Goal: Find specific page/section: Find specific page/section

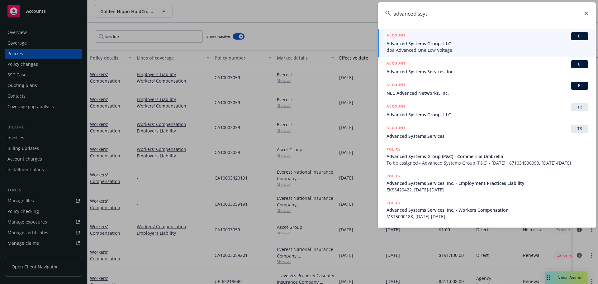
drag, startPoint x: 401, startPoint y: 11, endPoint x: 334, endPoint y: 12, distance: 67.3
click at [334, 12] on div "advanced ssyt ACCOUNT BI Advanced Systems Group, LLC dba Advanced One Low Volta…" at bounding box center [299, 142] width 598 height 284
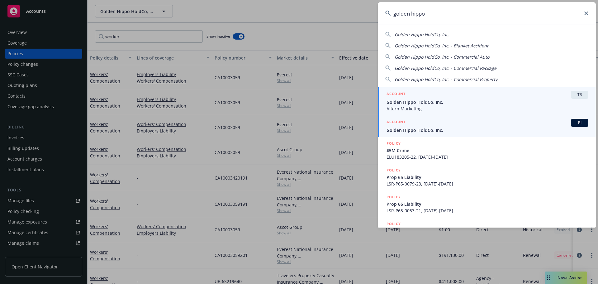
type input "golden hippo"
click at [426, 126] on div "ACCOUNT BI" at bounding box center [488, 123] width 202 height 8
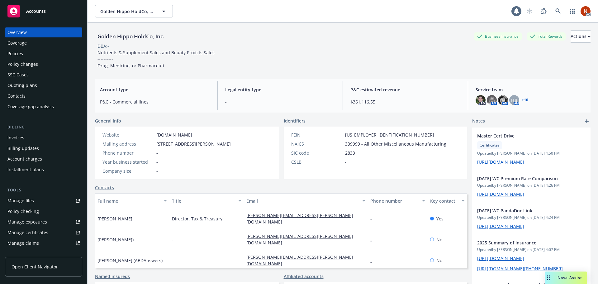
click at [21, 52] on div "Policies" at bounding box center [15, 54] width 16 height 10
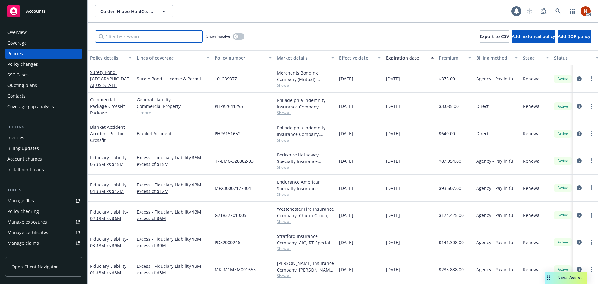
click at [158, 36] on input "Filter by keyword..." at bounding box center [149, 36] width 108 height 12
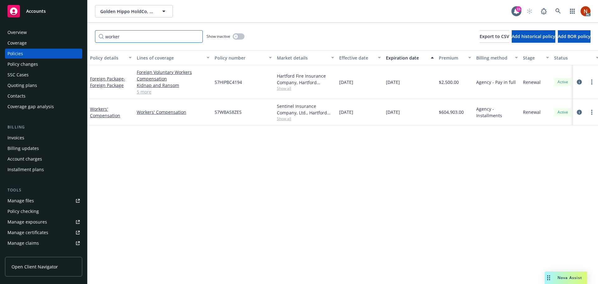
type input "worker"
click at [234, 35] on button "button" at bounding box center [239, 36] width 12 height 6
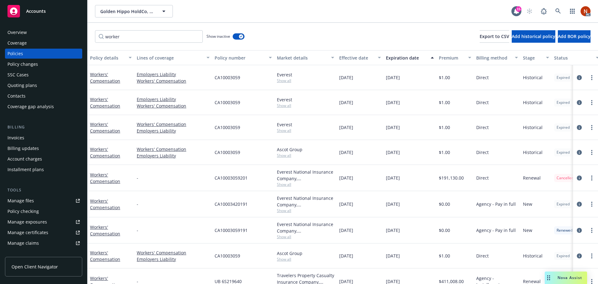
click at [242, 41] on div "Show inactive" at bounding box center [226, 36] width 38 height 12
click at [352, 56] on div "Effective date" at bounding box center [356, 58] width 35 height 7
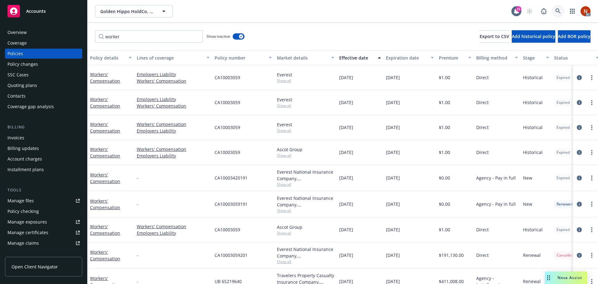
click at [557, 7] on link at bounding box center [558, 11] width 12 height 12
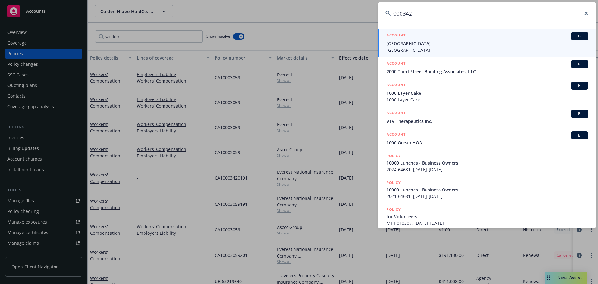
type input "0003420"
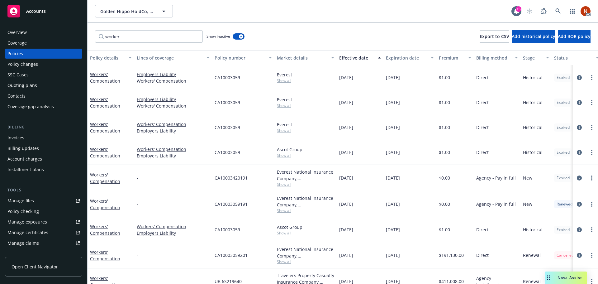
click at [40, 241] on link "Manage claims" at bounding box center [43, 243] width 77 height 10
